Goal: Check status: Check status

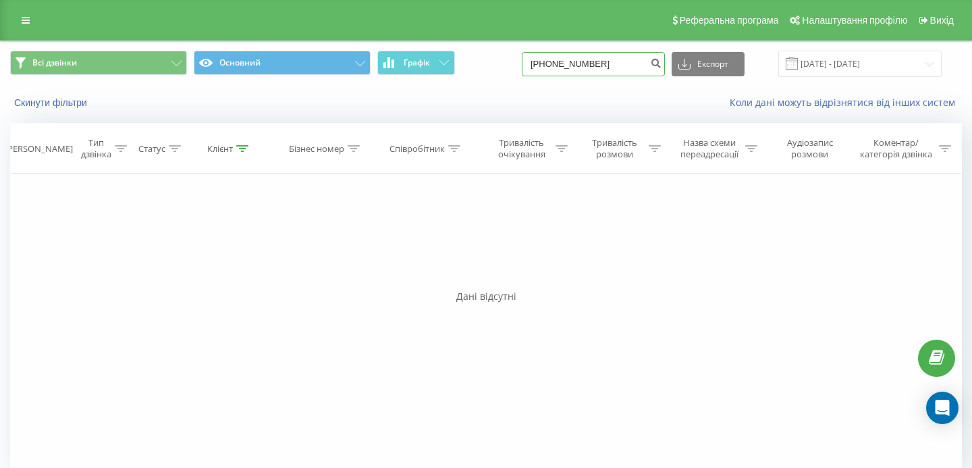
click at [578, 60] on input "[PHONE_NUMBER]" at bounding box center [593, 64] width 143 height 24
type input "[PHONE_NUMBER]"
drag, startPoint x: 632, startPoint y: 65, endPoint x: 500, endPoint y: 61, distance: 132.3
click at [500, 61] on div "Всі дзвінки Основний Графік [PHONE_NUMBER] Експорт .csv .xls .xlsx [DATE] - [DA…" at bounding box center [486, 64] width 952 height 26
paste input "675833202"
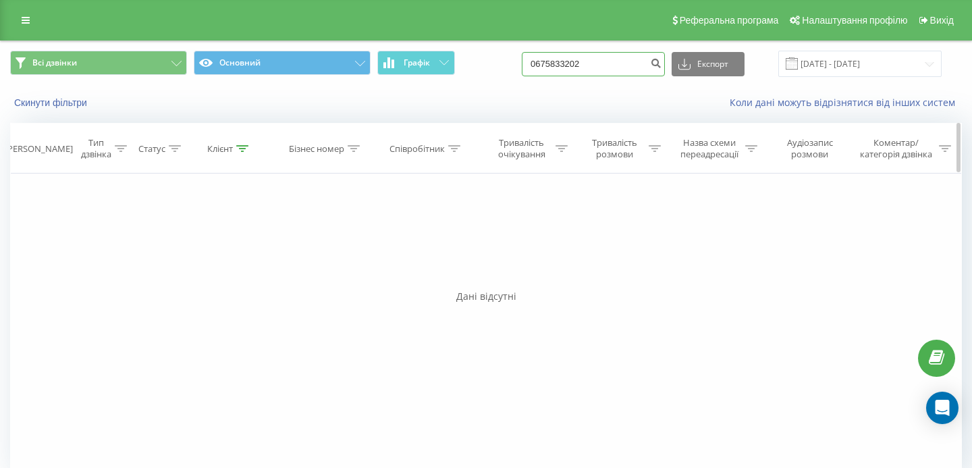
type input "0675833202"
